Goal: Download file/media

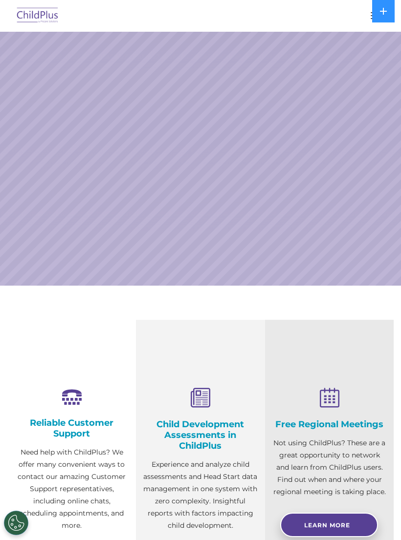
select select "MEDIUM"
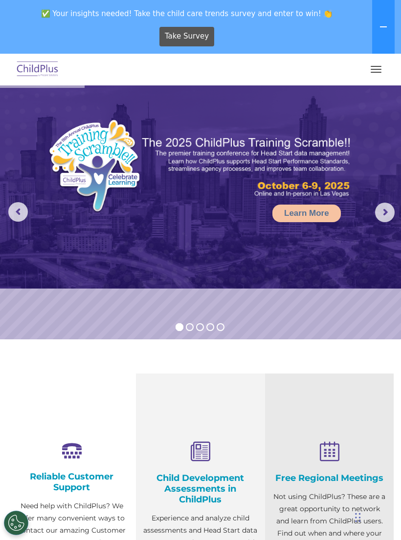
click at [376, 67] on button "button" at bounding box center [375, 70] width 21 height 16
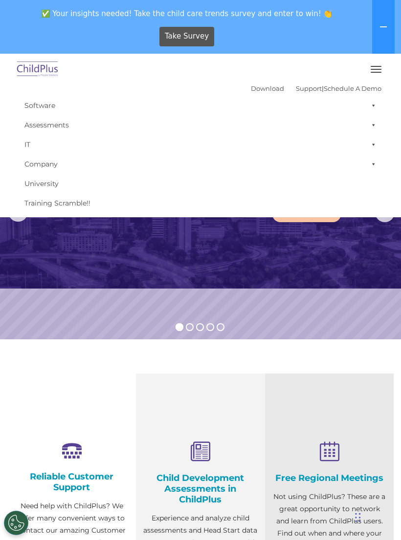
click at [372, 67] on button "button" at bounding box center [375, 70] width 21 height 16
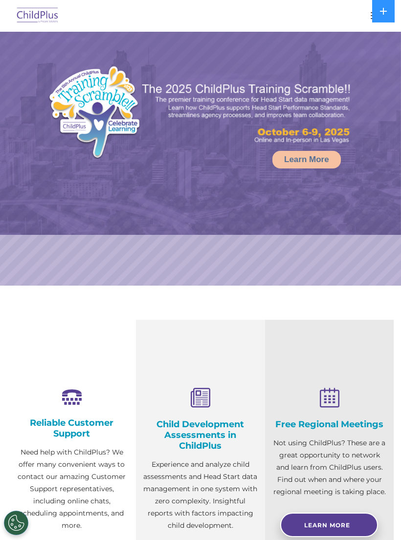
select select "MEDIUM"
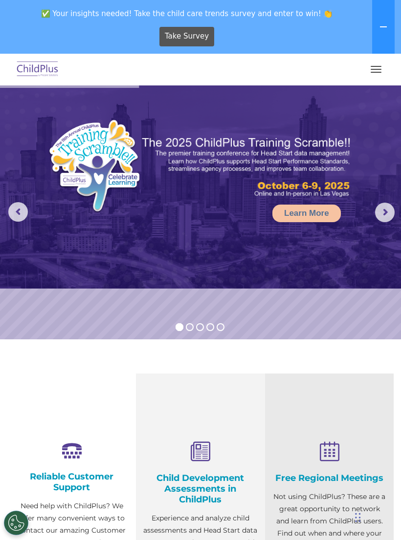
click at [368, 74] on button "button" at bounding box center [375, 70] width 21 height 16
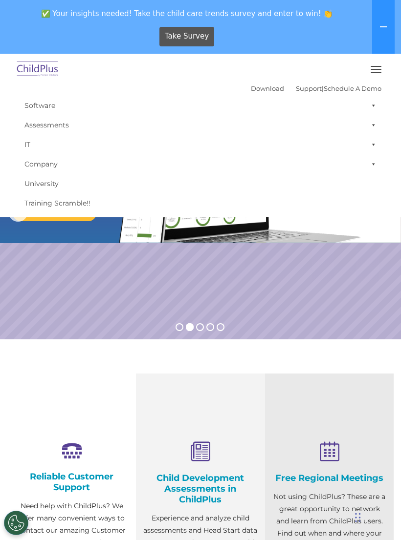
click at [256, 87] on link "Download" at bounding box center [267, 89] width 33 height 8
click at [384, 32] on button at bounding box center [383, 27] width 22 height 54
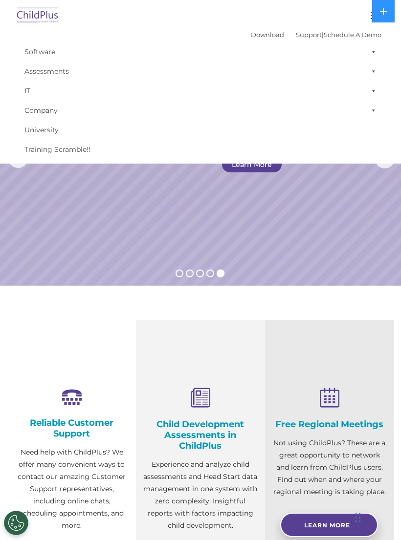
click at [383, 8] on icon at bounding box center [383, 11] width 7 height 7
